Goal: Information Seeking & Learning: Learn about a topic

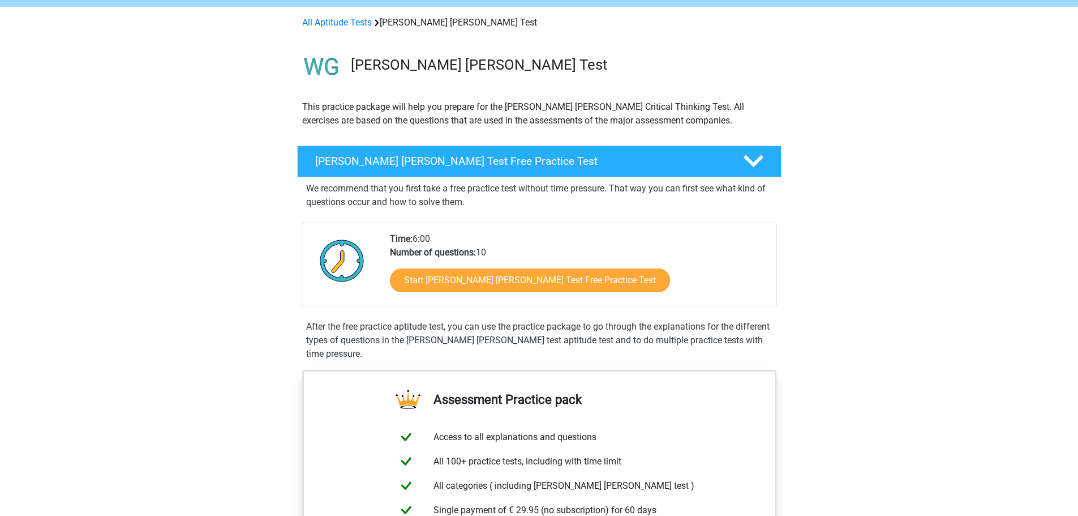
scroll to position [113, 0]
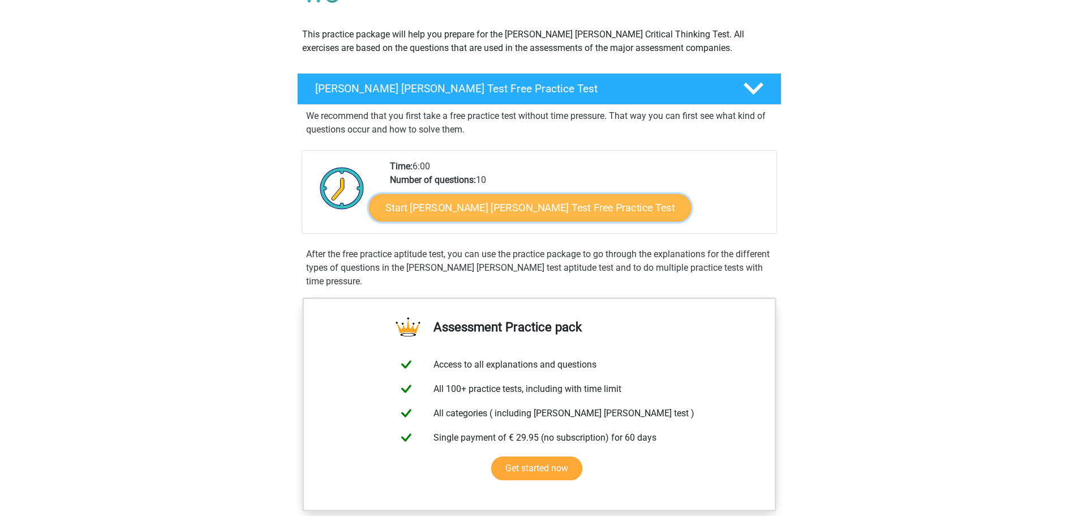
click at [513, 211] on link "Start [PERSON_NAME] [PERSON_NAME] Test Free Practice Test" at bounding box center [530, 207] width 322 height 27
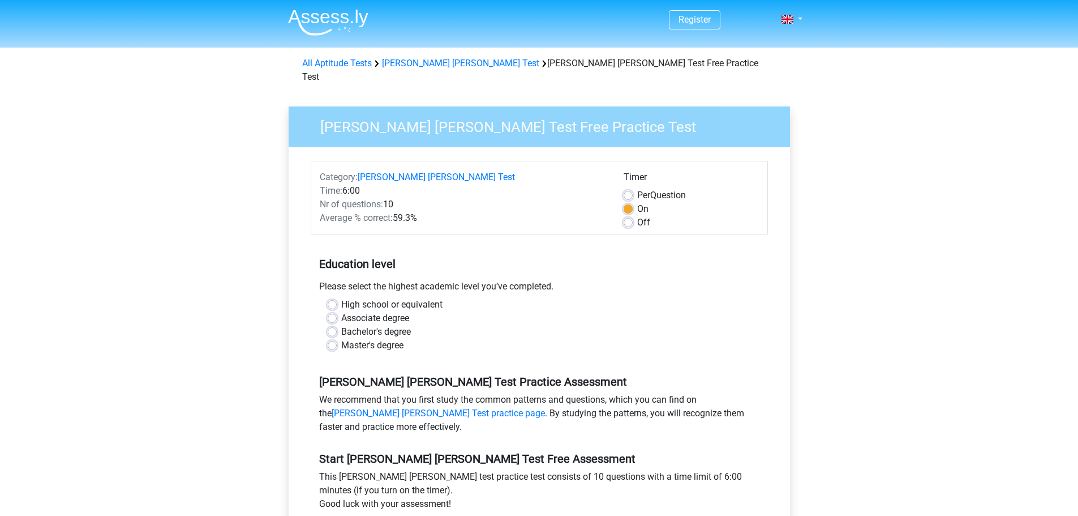
click at [341, 325] on label "Bachelor's degree" at bounding box center [376, 332] width 70 height 14
click at [330, 325] on input "Bachelor's degree" at bounding box center [332, 330] width 9 height 11
radio input "true"
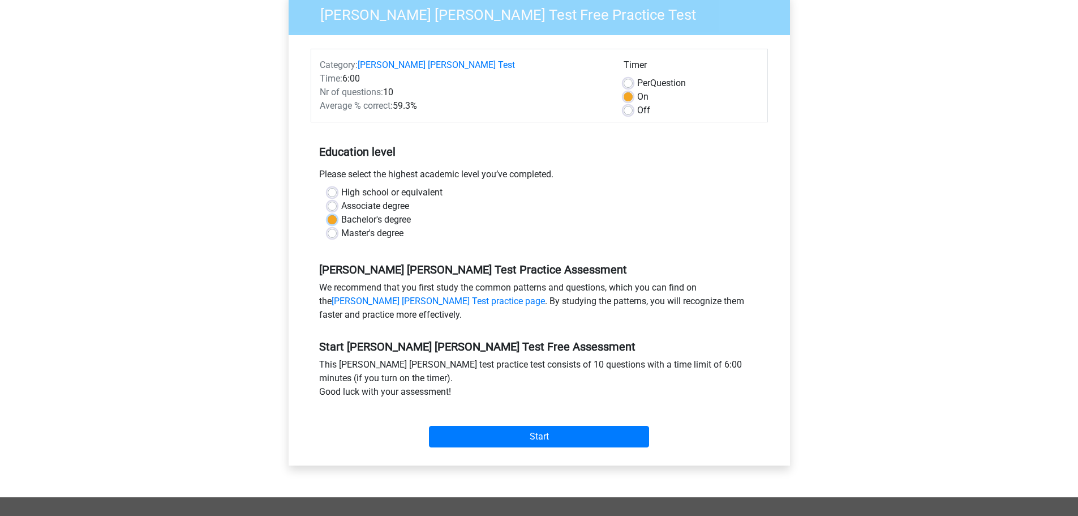
scroll to position [113, 0]
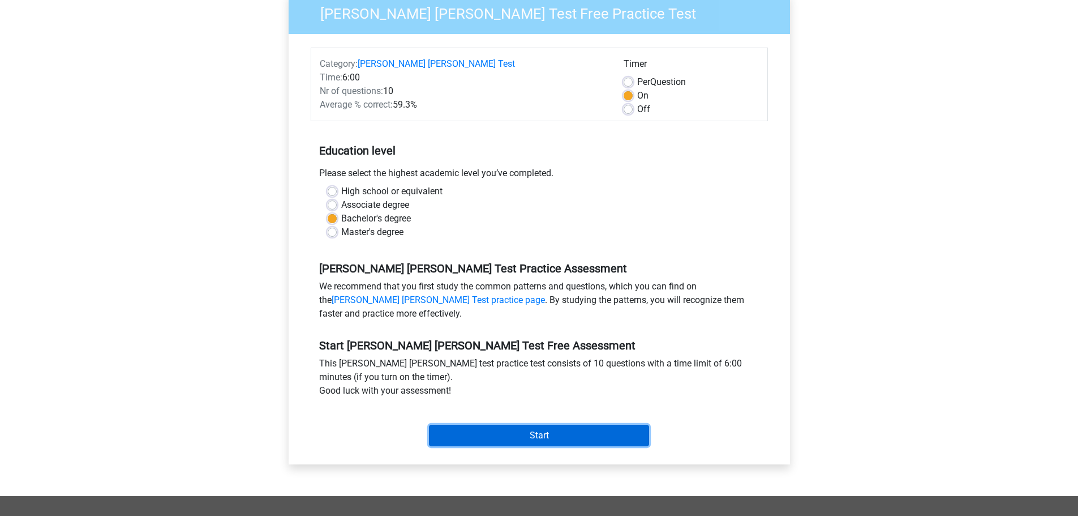
click at [488, 424] on input "Start" at bounding box center [539, 435] width 220 height 22
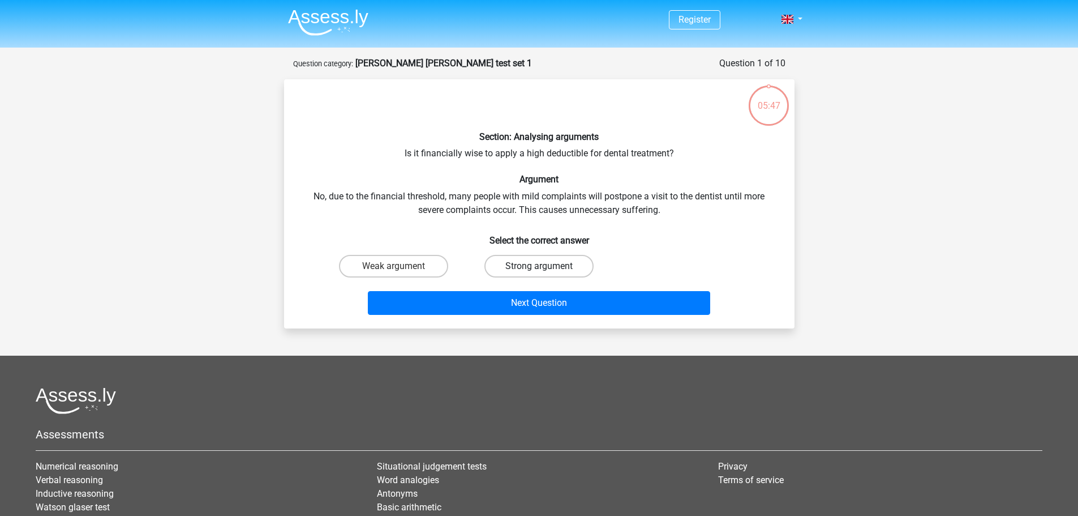
click at [510, 263] on label "Strong argument" at bounding box center [538, 266] width 109 height 23
click at [539, 266] on input "Strong argument" at bounding box center [542, 269] width 7 height 7
radio input "true"
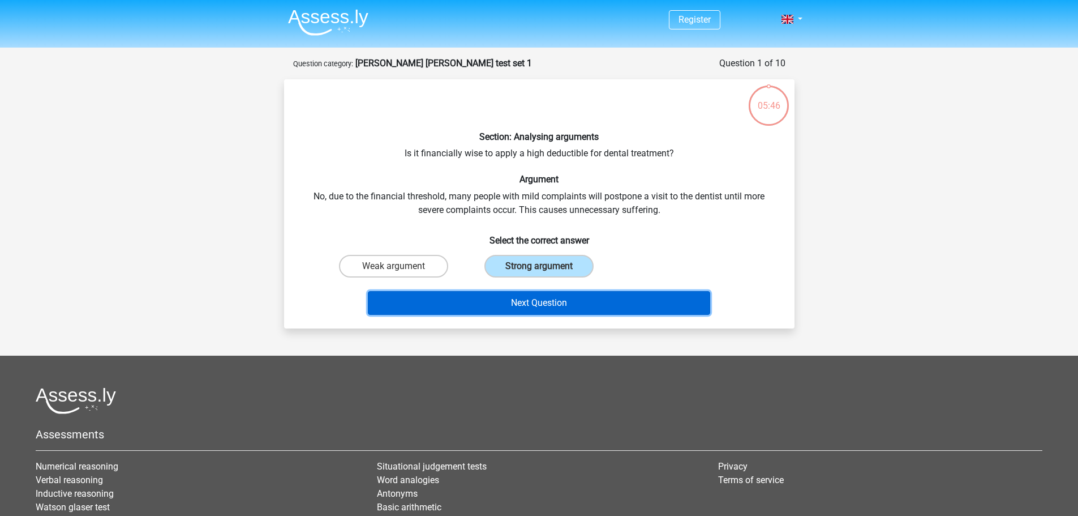
click at [492, 298] on button "Next Question" at bounding box center [539, 303] width 342 height 24
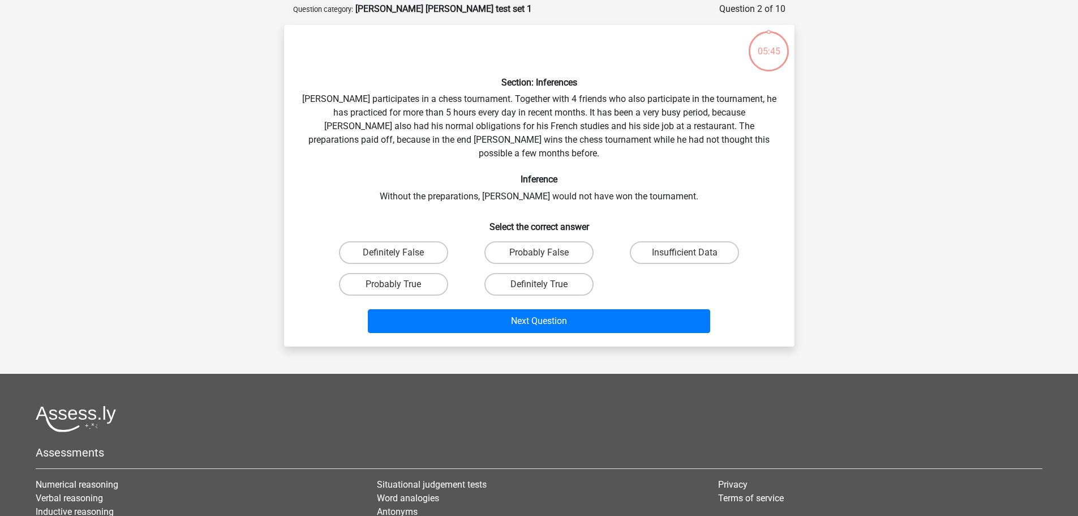
scroll to position [57, 0]
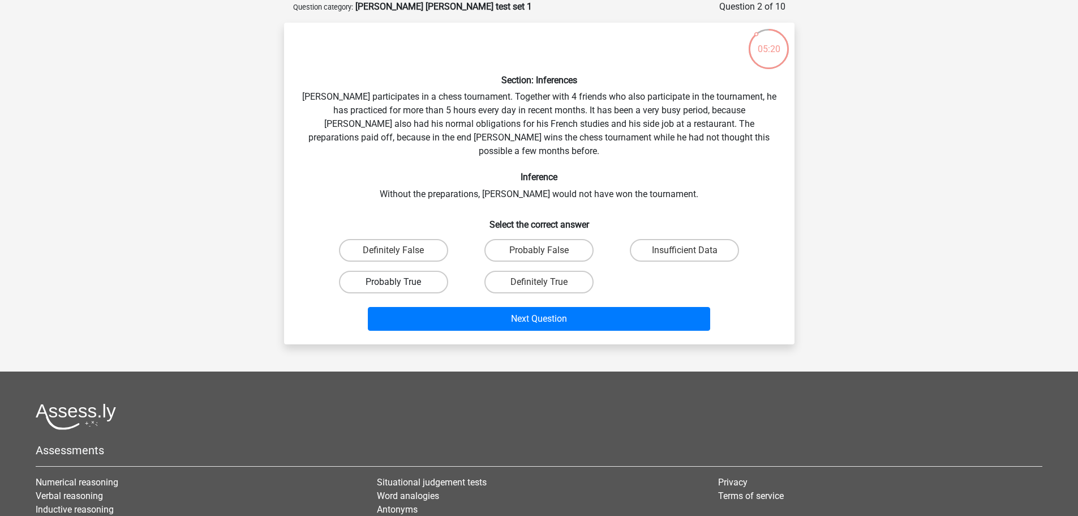
click at [415, 272] on label "Probably True" at bounding box center [393, 282] width 109 height 23
click at [401, 282] on input "Probably True" at bounding box center [396, 285] width 7 height 7
radio input "true"
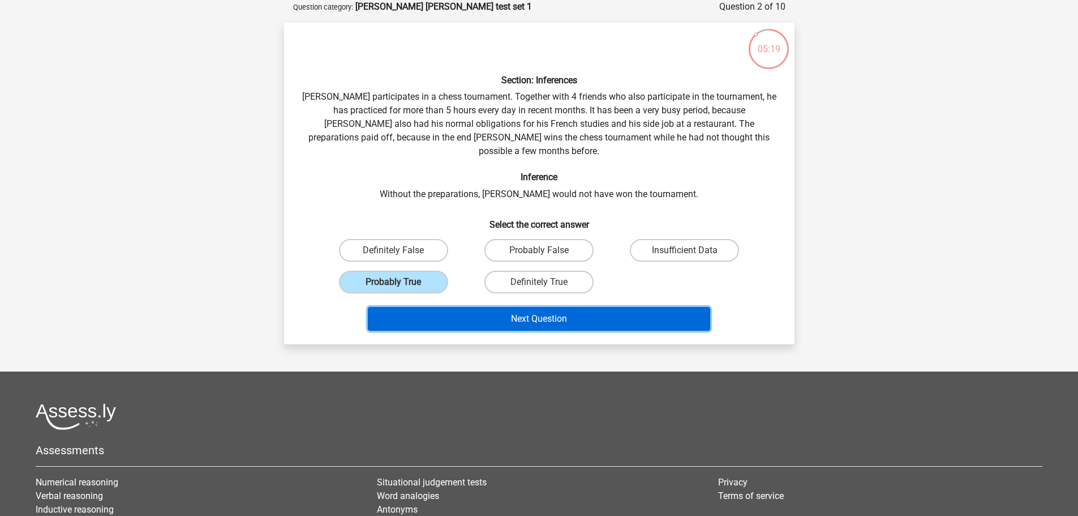
click at [486, 307] on button "Next Question" at bounding box center [539, 319] width 342 height 24
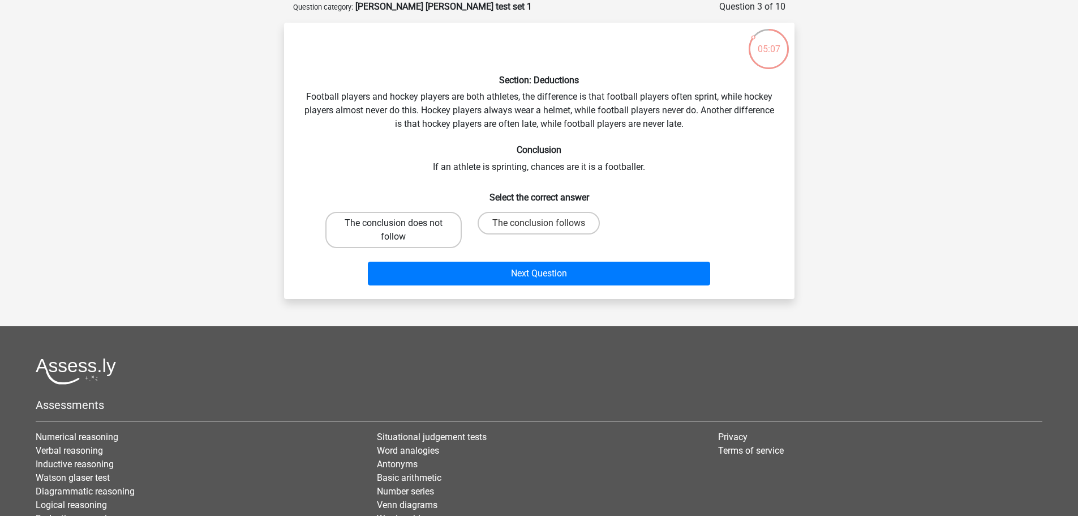
click at [418, 227] on label "The conclusion does not follow" at bounding box center [393, 230] width 136 height 36
click at [401, 227] on input "The conclusion does not follow" at bounding box center [396, 226] width 7 height 7
radio input "true"
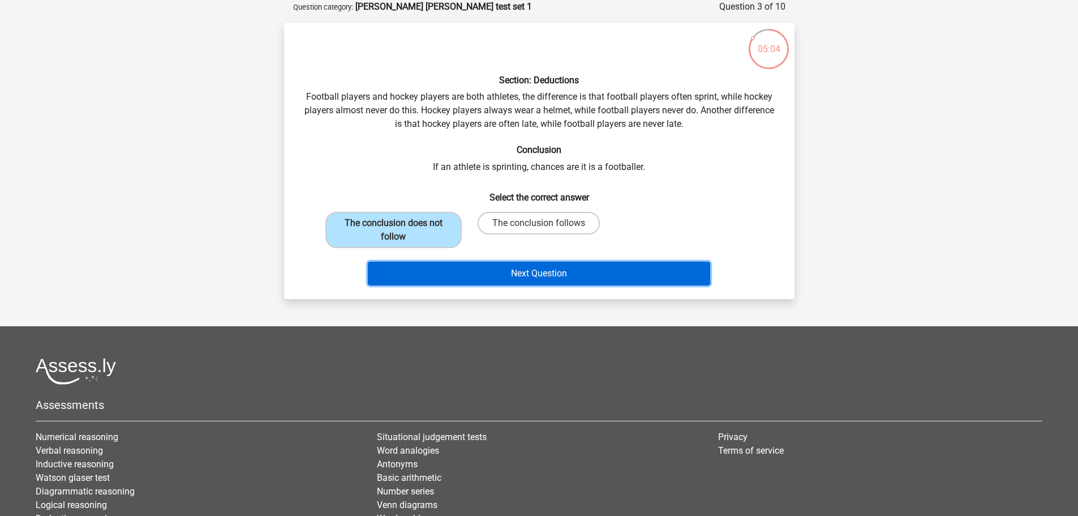
click at [520, 272] on button "Next Question" at bounding box center [539, 273] width 342 height 24
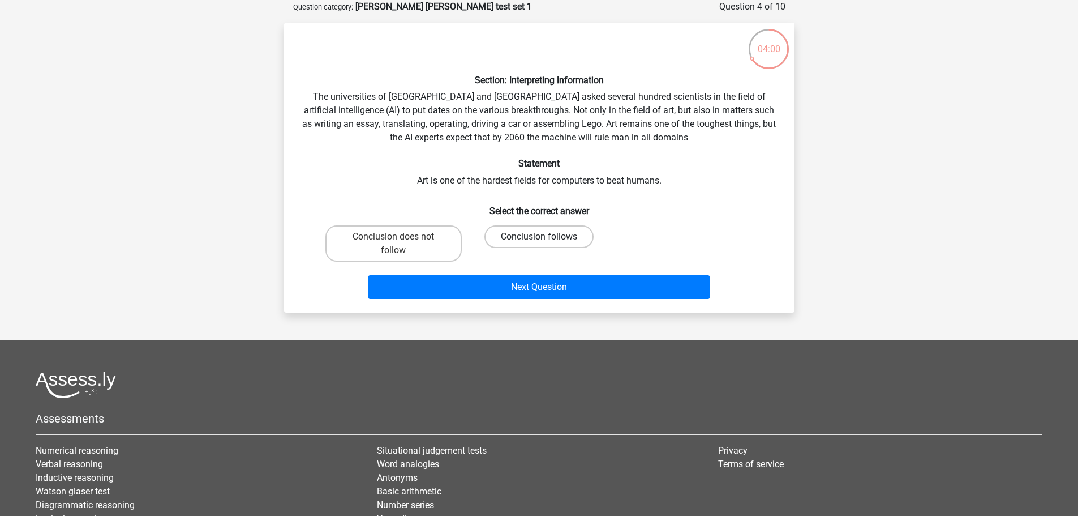
click at [524, 235] on label "Conclusion follows" at bounding box center [538, 236] width 109 height 23
click at [539, 237] on input "Conclusion follows" at bounding box center [542, 240] width 7 height 7
radio input "true"
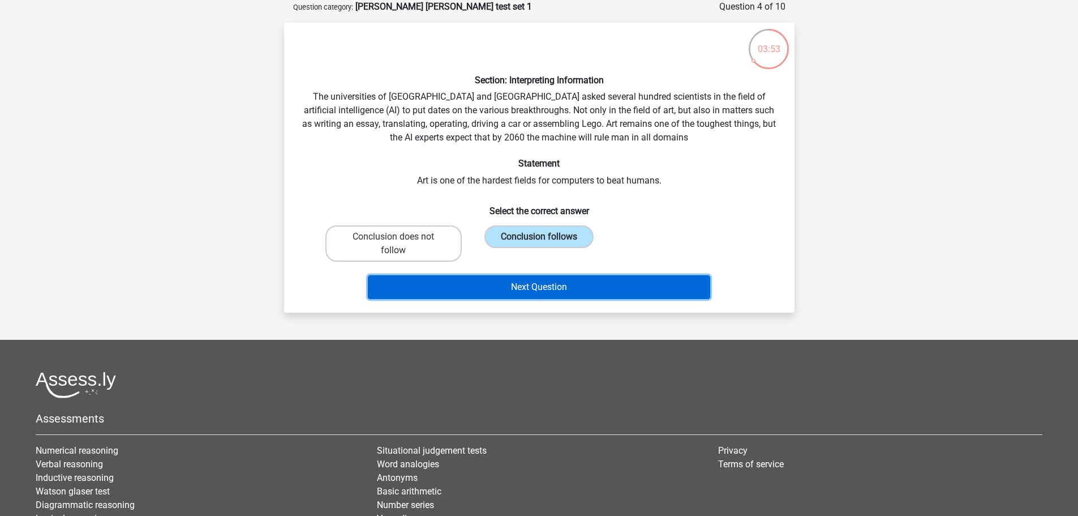
click at [514, 282] on button "Next Question" at bounding box center [539, 287] width 342 height 24
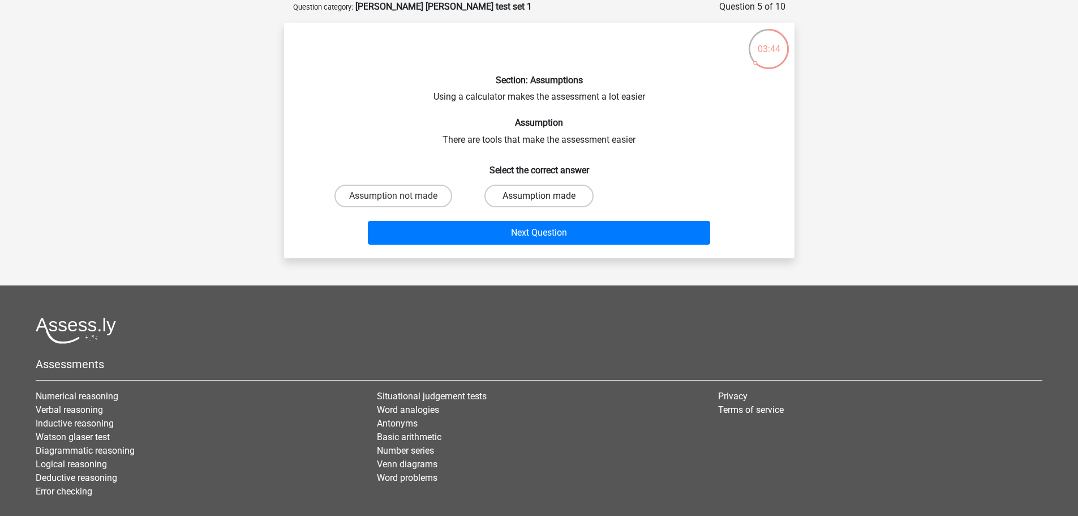
click at [518, 195] on label "Assumption made" at bounding box center [538, 196] width 109 height 23
click at [539, 196] on input "Assumption made" at bounding box center [542, 199] width 7 height 7
radio input "true"
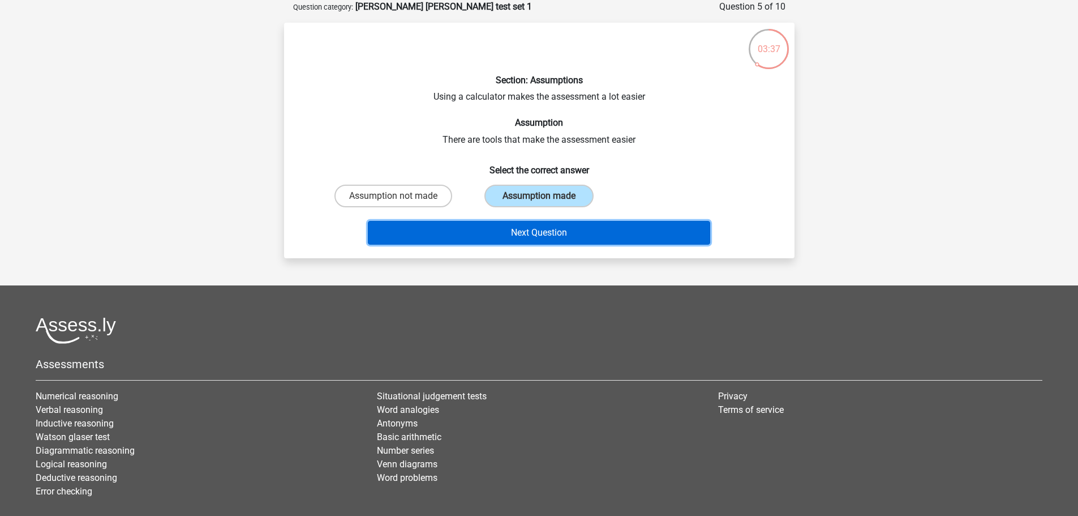
click at [580, 231] on button "Next Question" at bounding box center [539, 233] width 342 height 24
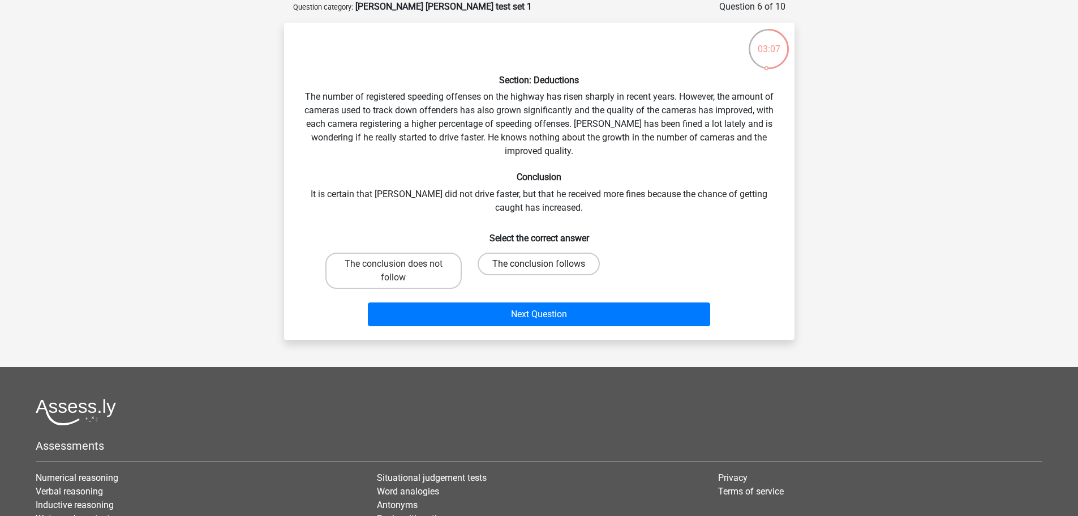
click at [555, 262] on label "The conclusion follows" at bounding box center [539, 263] width 122 height 23
click at [546, 264] on input "The conclusion follows" at bounding box center [542, 267] width 7 height 7
radio input "true"
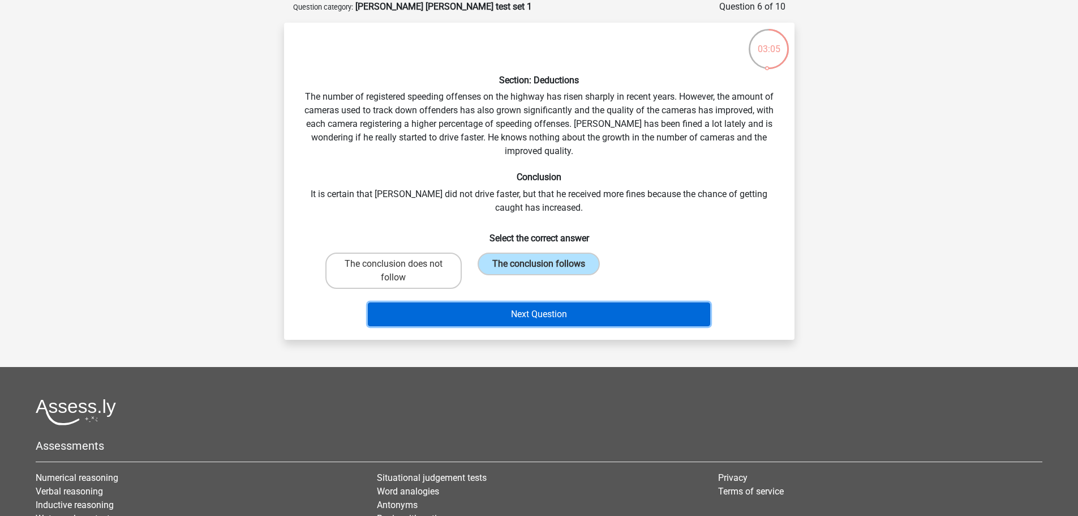
click at [563, 312] on button "Next Question" at bounding box center [539, 314] width 342 height 24
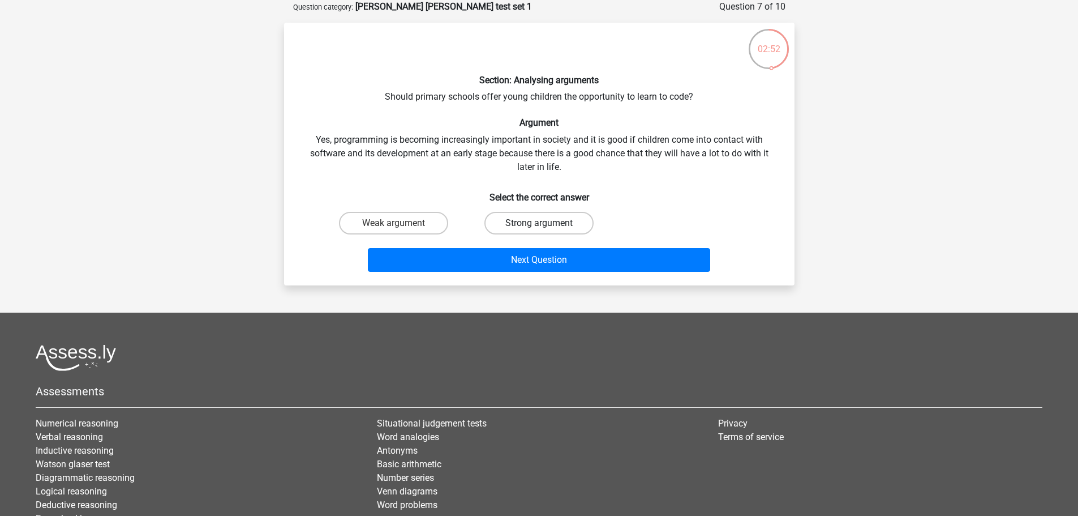
click at [497, 224] on label "Strong argument" at bounding box center [538, 223] width 109 height 23
click at [539, 224] on input "Strong argument" at bounding box center [542, 226] width 7 height 7
radio input "true"
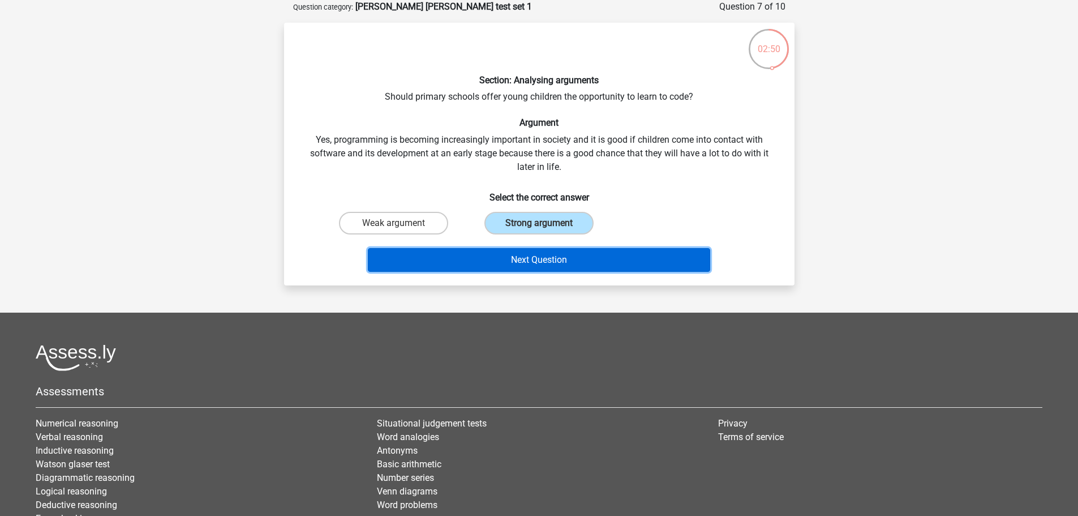
click at [597, 255] on button "Next Question" at bounding box center [539, 260] width 342 height 24
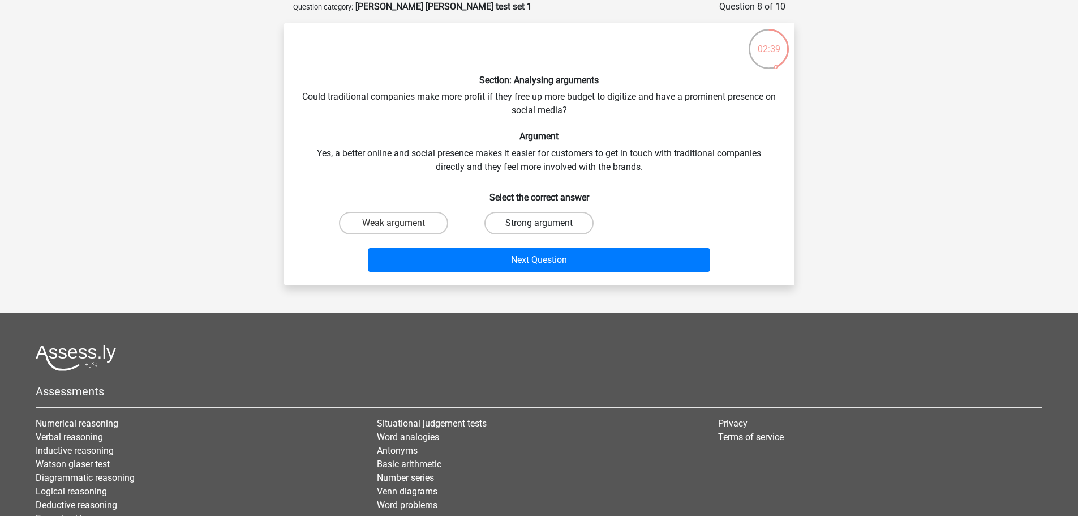
click at [522, 217] on label "Strong argument" at bounding box center [538, 223] width 109 height 23
click at [539, 223] on input "Strong argument" at bounding box center [542, 226] width 7 height 7
radio input "true"
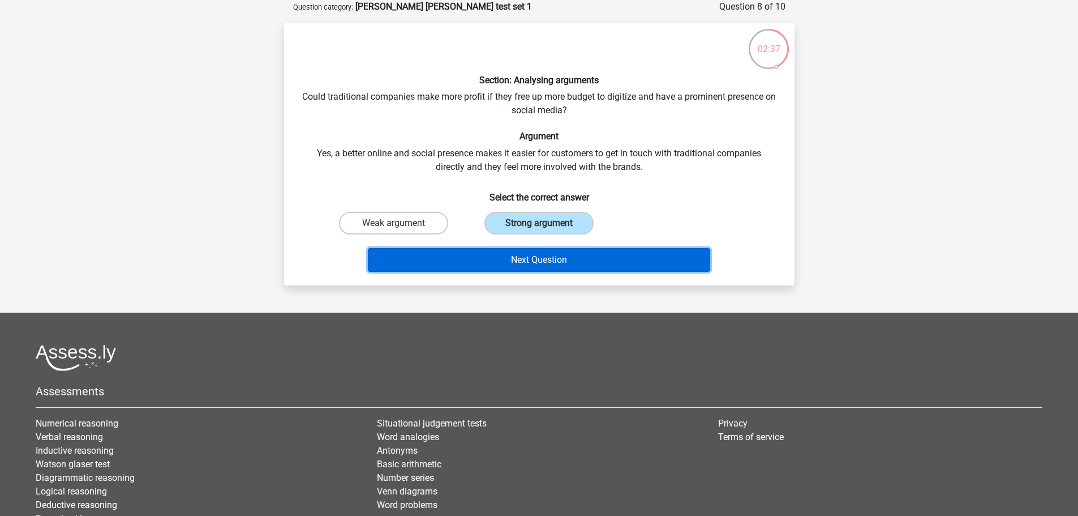
click at [556, 260] on button "Next Question" at bounding box center [539, 260] width 342 height 24
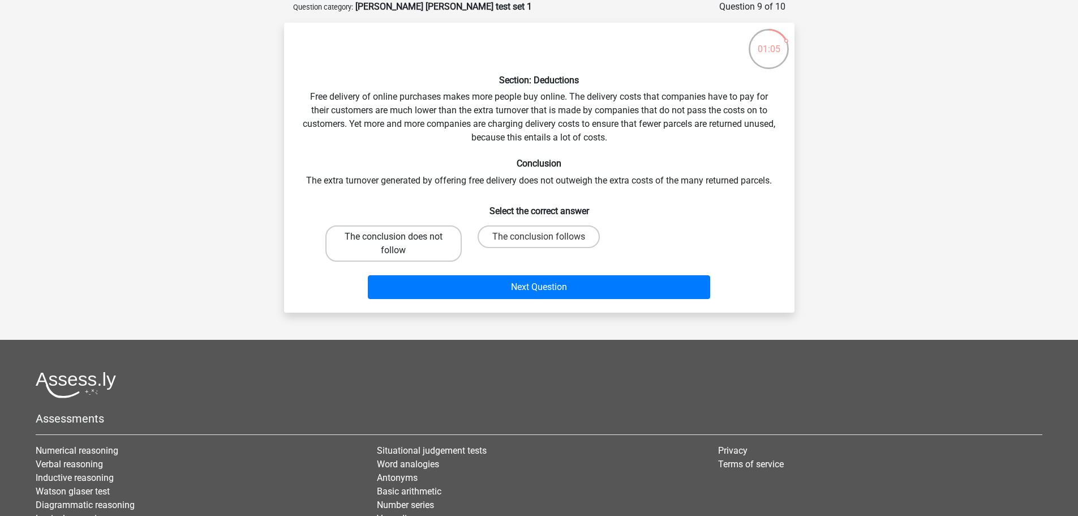
click at [391, 251] on label "The conclusion does not follow" at bounding box center [393, 243] width 136 height 36
click at [393, 244] on input "The conclusion does not follow" at bounding box center [396, 240] width 7 height 7
radio input "true"
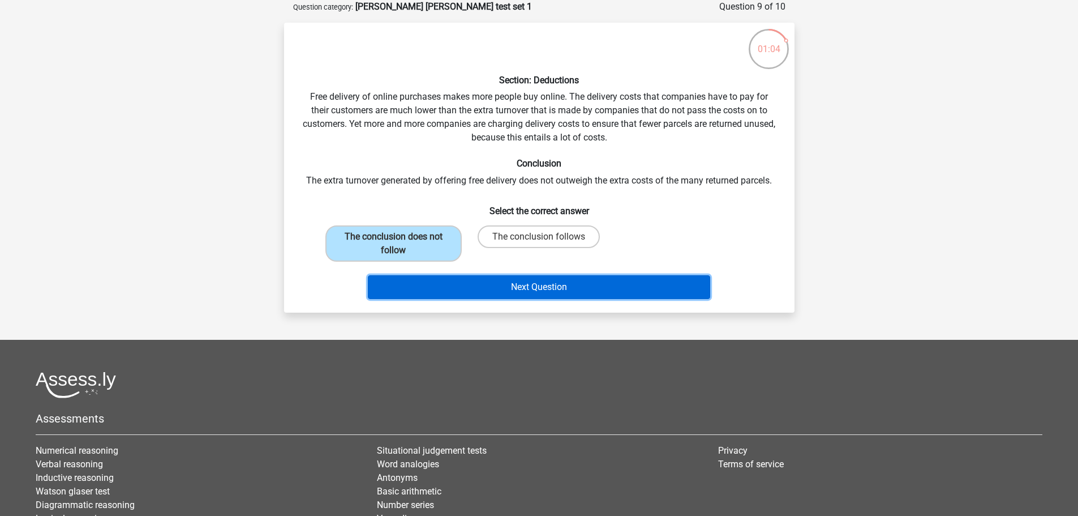
click at [544, 285] on button "Next Question" at bounding box center [539, 287] width 342 height 24
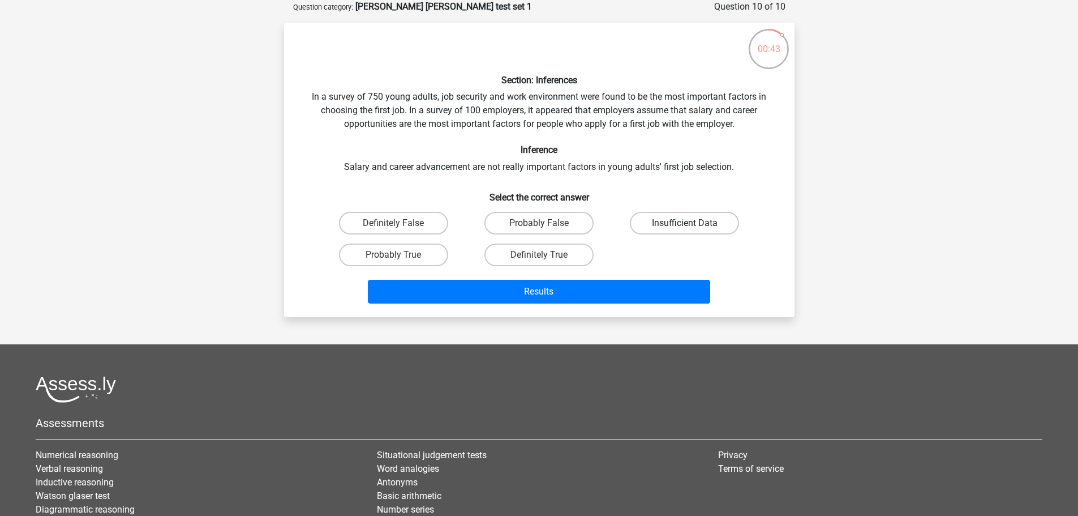
click at [683, 222] on label "Insufficient Data" at bounding box center [684, 223] width 109 height 23
click at [685, 223] on input "Insufficient Data" at bounding box center [688, 226] width 7 height 7
radio input "true"
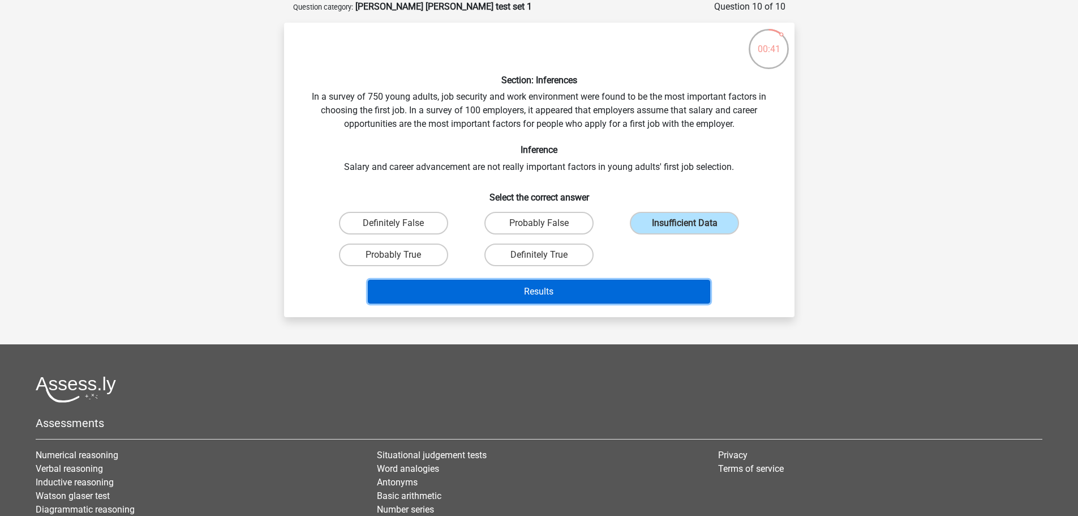
click at [584, 297] on button "Results" at bounding box center [539, 292] width 342 height 24
